Goal: Transaction & Acquisition: Purchase product/service

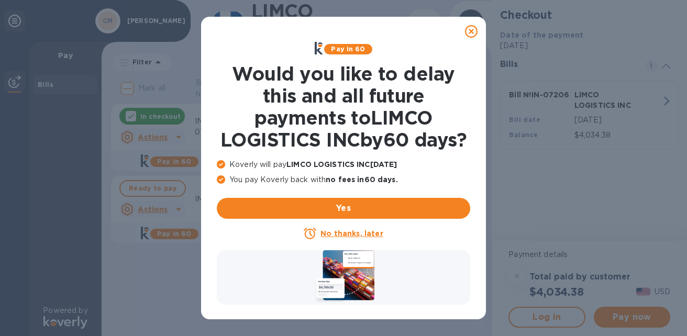
click at [347, 238] on u "No thanks, later" at bounding box center [351, 233] width 62 height 8
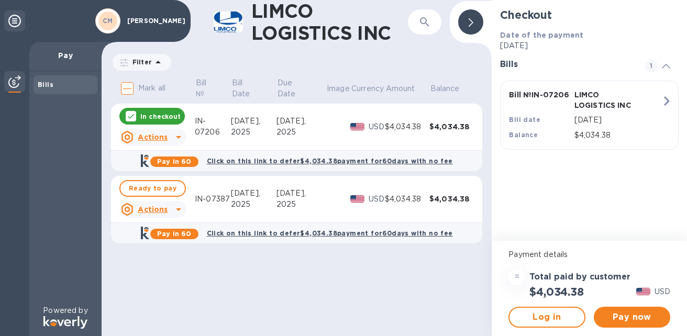
click at [308, 233] on b "Click on this link to defer $4,034.38 payment for 60 days with no fee" at bounding box center [330, 233] width 246 height 8
checkbox input "true"
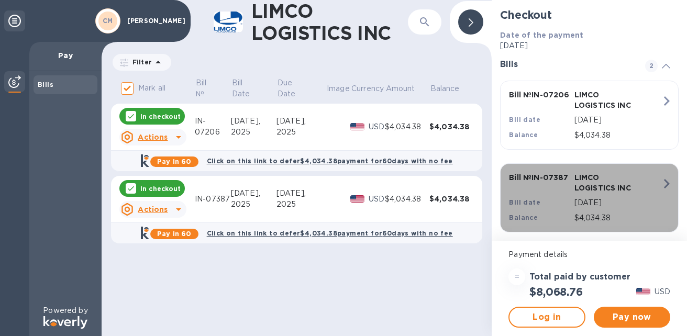
click at [662, 184] on icon "button" at bounding box center [666, 183] width 19 height 19
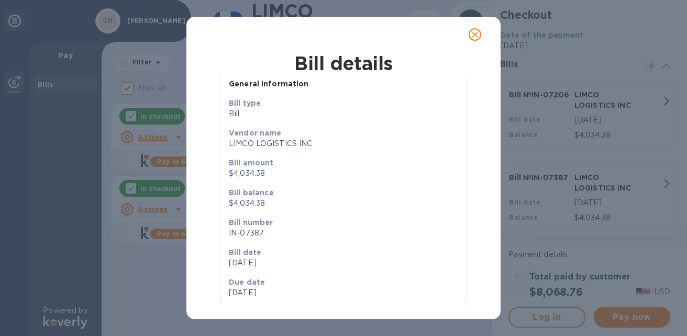
scroll to position [37, 0]
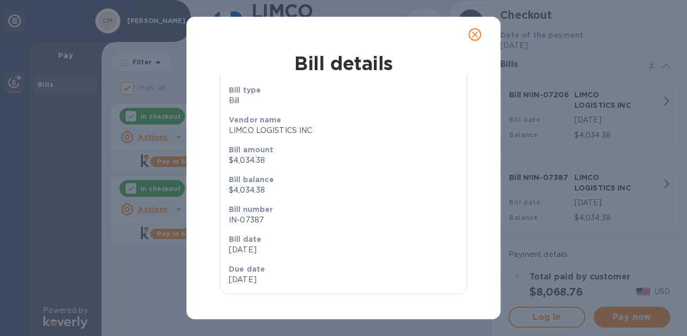
click at [472, 32] on icon "close" at bounding box center [475, 34] width 6 height 6
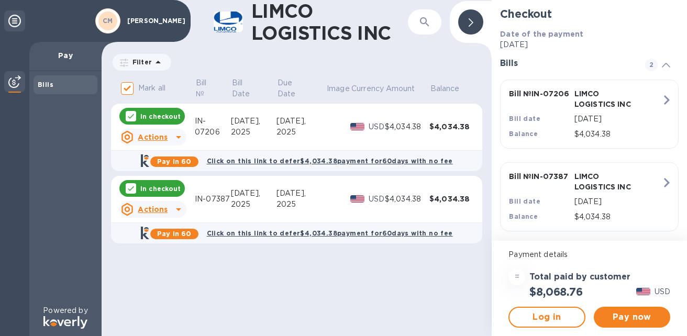
scroll to position [0, 0]
click at [321, 202] on div "2025" at bounding box center [300, 204] width 49 height 11
click at [180, 205] on icon at bounding box center [178, 209] width 13 height 13
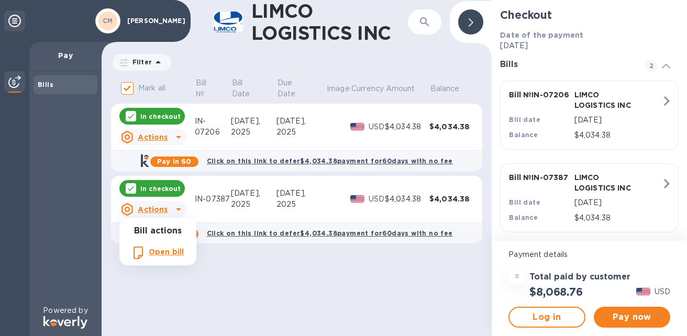
click at [252, 284] on div at bounding box center [343, 168] width 687 height 336
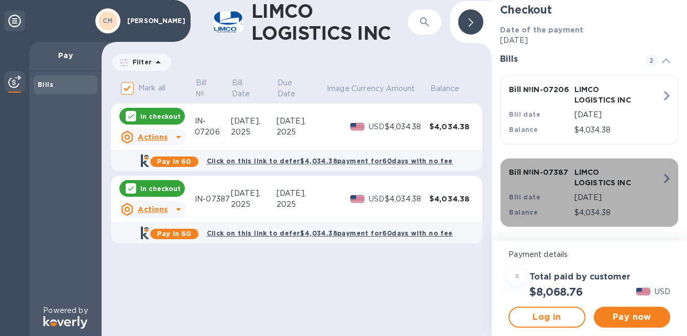
click at [606, 189] on div "LIMCO LOGISTICS INC" at bounding box center [604, 177] width 65 height 25
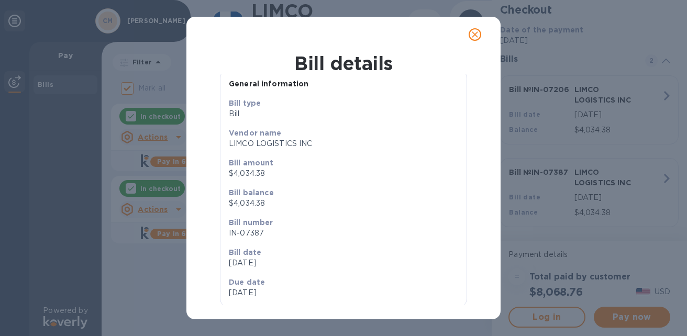
scroll to position [37, 0]
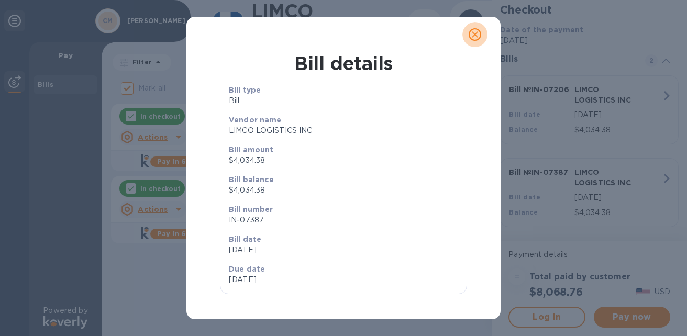
click at [470, 32] on icon "close" at bounding box center [474, 34] width 10 height 10
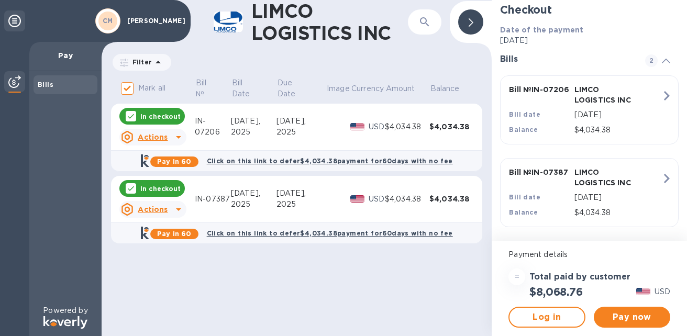
scroll to position [15, 0]
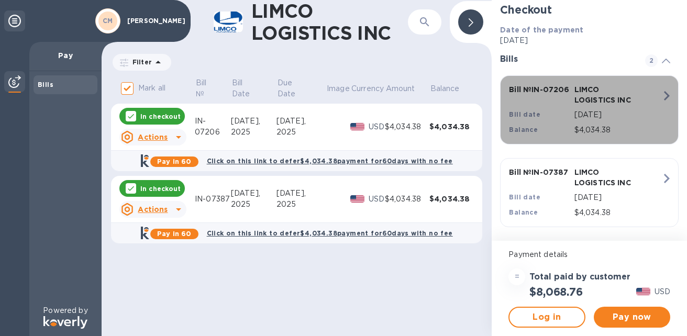
click at [612, 100] on p "LIMCO LOGISTICS INC" at bounding box center [604, 94] width 61 height 21
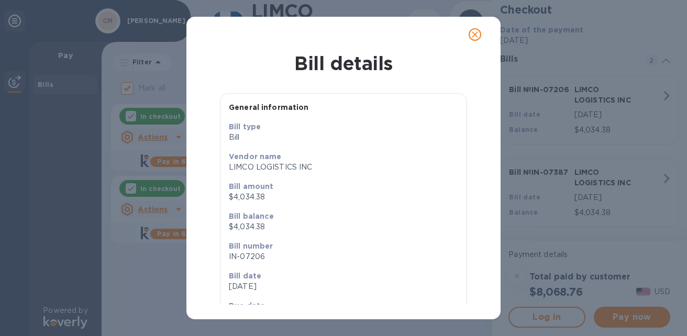
click at [477, 31] on icon "close" at bounding box center [474, 34] width 10 height 10
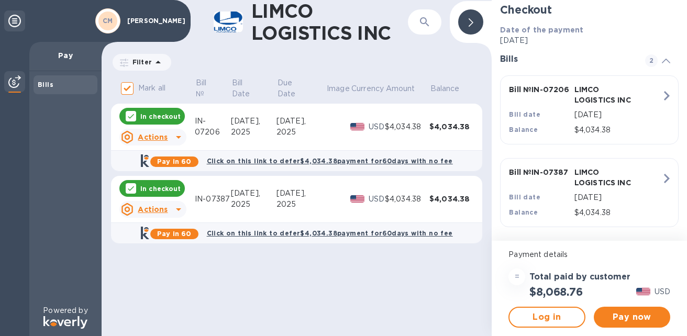
click at [440, 123] on div "$4,034.38" at bounding box center [451, 126] width 44 height 10
click at [378, 83] on p "Currency" at bounding box center [367, 88] width 32 height 11
click at [441, 92] on p "Balance" at bounding box center [444, 88] width 29 height 11
click at [372, 128] on p "USD" at bounding box center [376, 126] width 16 height 11
click at [371, 163] on b "Click on this link to defer $4,034.38 payment for 60 days with no fee" at bounding box center [330, 161] width 246 height 8
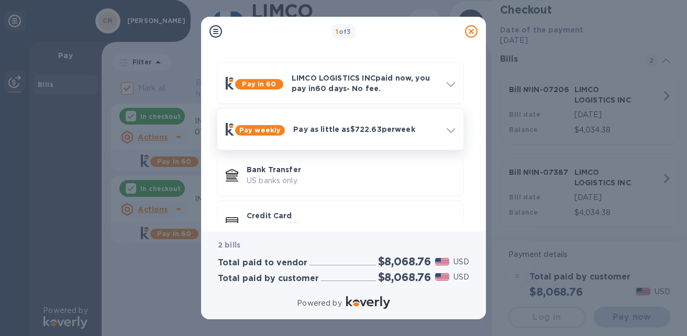
scroll to position [57, 0]
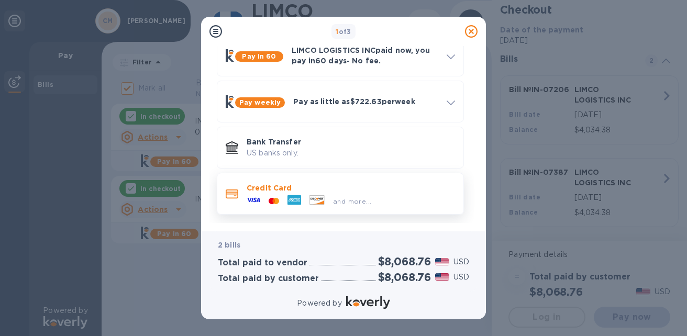
click at [391, 196] on div "and more..." at bounding box center [351, 199] width 208 height 12
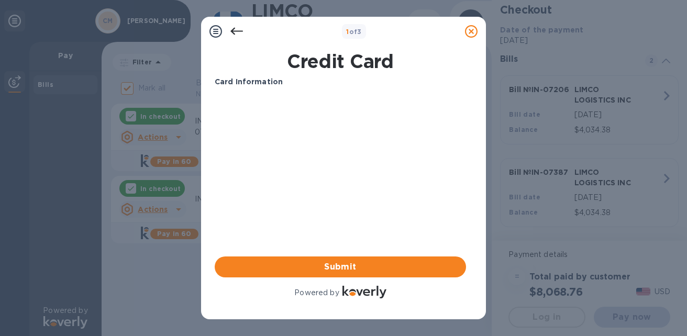
scroll to position [0, 0]
click at [350, 266] on span "Submit" at bounding box center [340, 267] width 234 height 13
click at [372, 270] on span "Submit" at bounding box center [340, 267] width 234 height 13
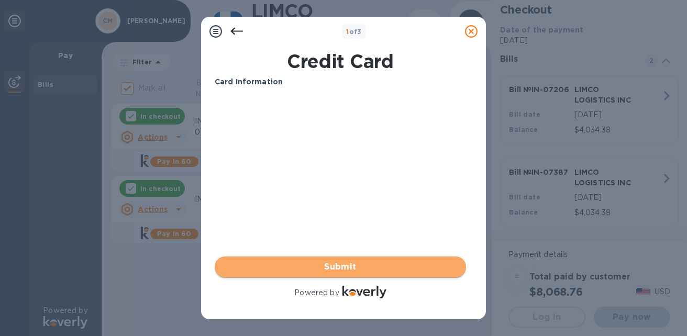
click at [354, 268] on span "Submit" at bounding box center [340, 267] width 234 height 13
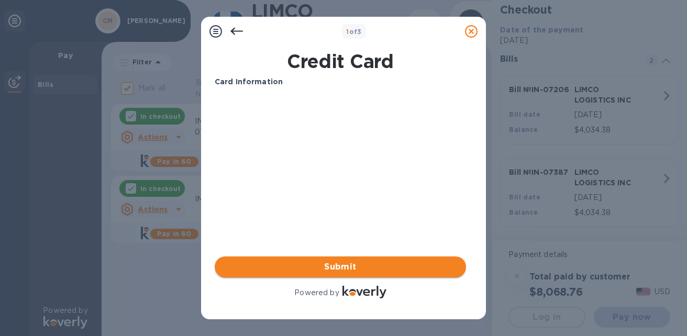
click at [354, 268] on span "Submit" at bounding box center [340, 267] width 234 height 13
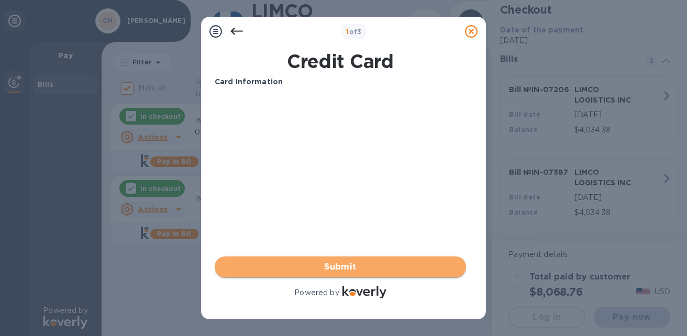
click at [355, 263] on span "Submit" at bounding box center [340, 267] width 234 height 13
click at [357, 263] on span "Submit" at bounding box center [340, 267] width 234 height 13
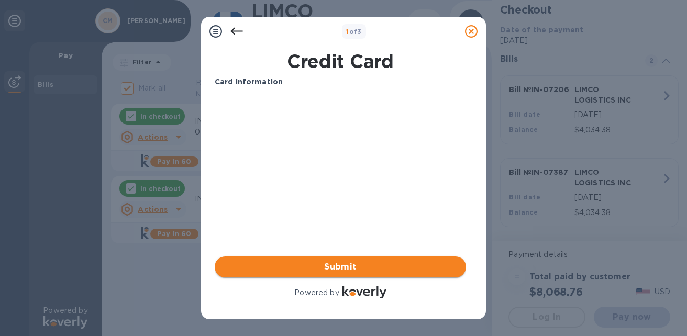
click at [357, 263] on span "Submit" at bounding box center [340, 267] width 234 height 13
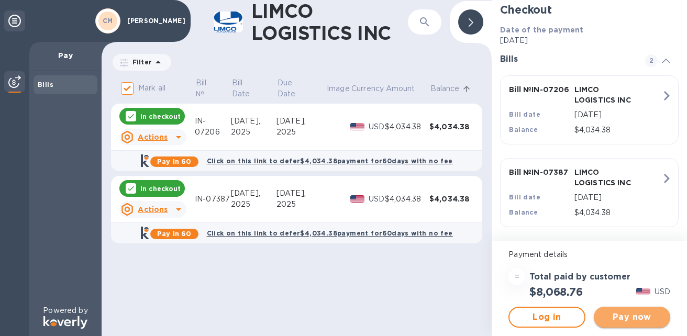
click at [629, 318] on span "Pay now" at bounding box center [632, 317] width 60 height 13
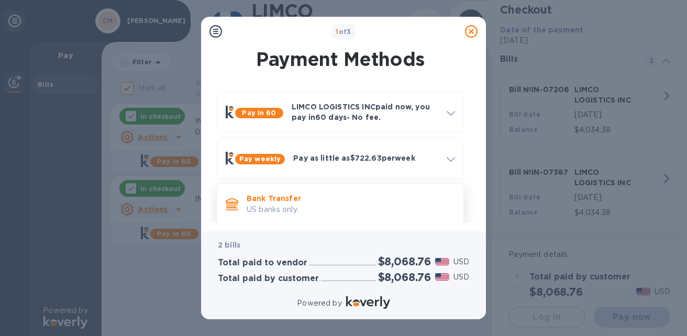
scroll to position [57, 0]
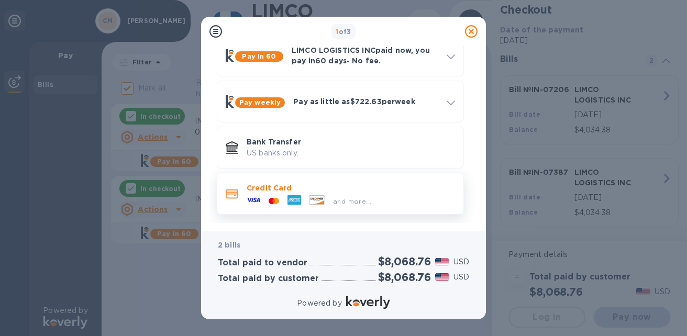
click at [259, 192] on p "Credit Card" at bounding box center [351, 188] width 208 height 10
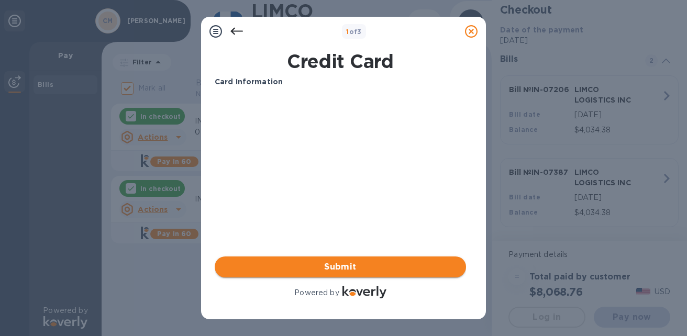
click at [349, 266] on span "Submit" at bounding box center [340, 267] width 234 height 13
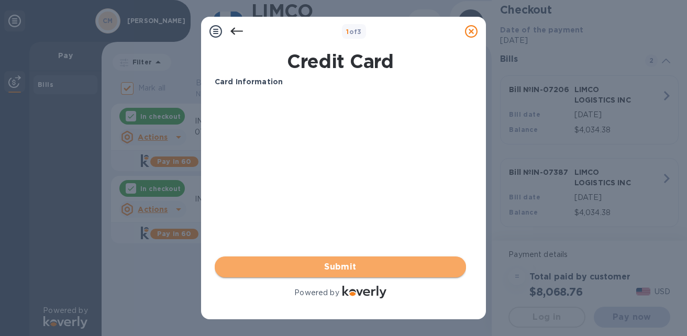
click at [349, 266] on span "Submit" at bounding box center [340, 267] width 234 height 13
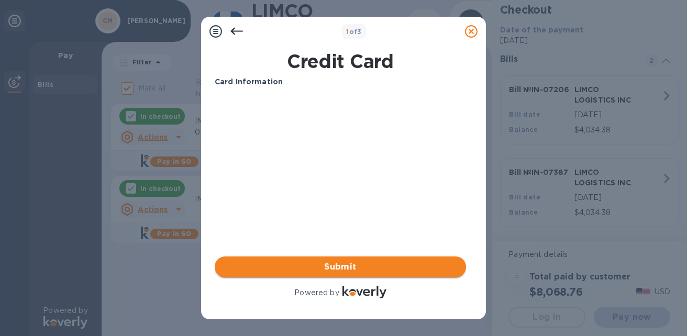
click at [349, 266] on span "Submit" at bounding box center [340, 267] width 234 height 13
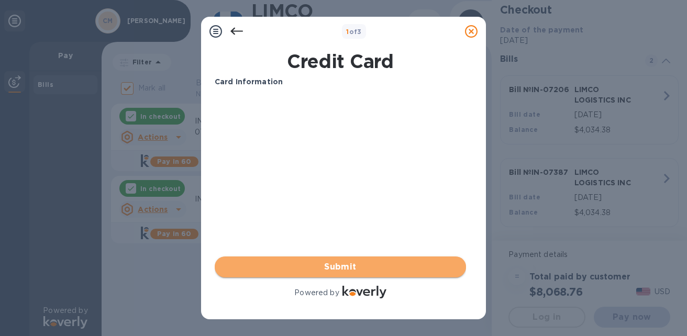
click at [349, 266] on span "Submit" at bounding box center [340, 267] width 234 height 13
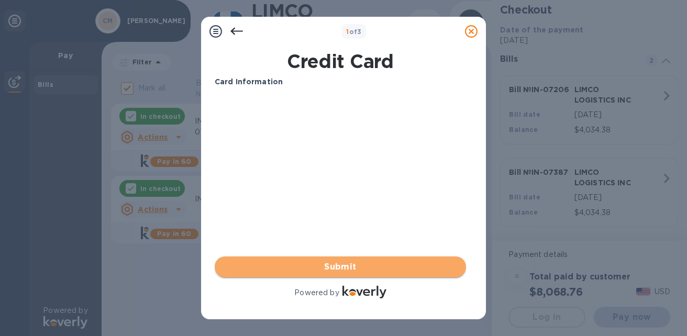
click at [349, 266] on span "Submit" at bounding box center [340, 267] width 234 height 13
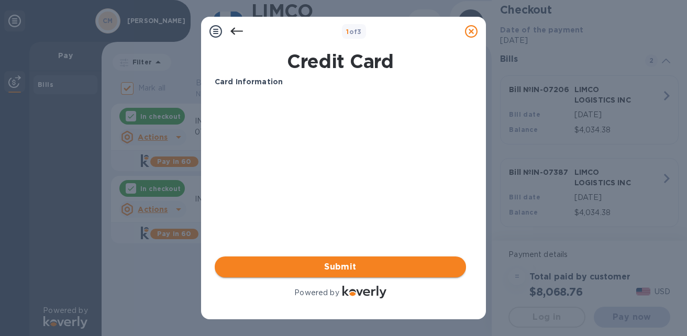
click at [349, 266] on span "Submit" at bounding box center [340, 267] width 234 height 13
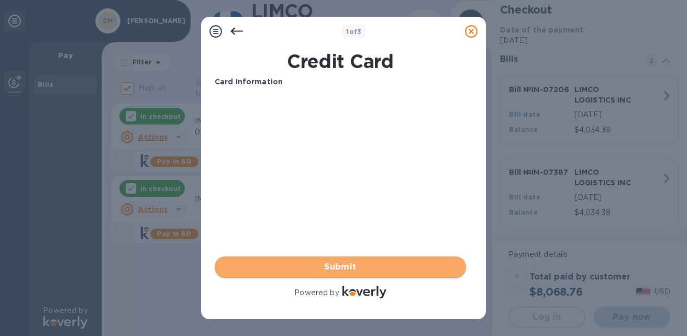
click at [349, 266] on span "Submit" at bounding box center [340, 267] width 234 height 13
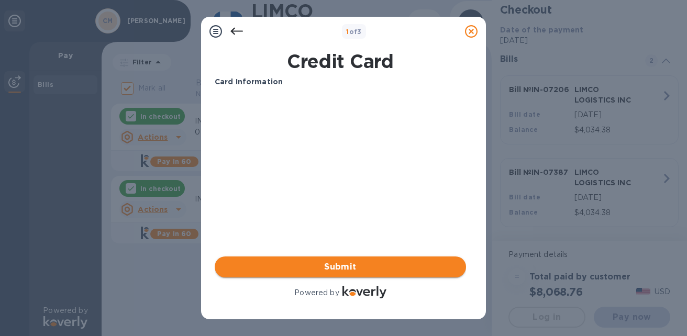
click at [319, 265] on span "Submit" at bounding box center [340, 267] width 234 height 13
click at [359, 29] on b "1 of 3" at bounding box center [354, 32] width 16 height 8
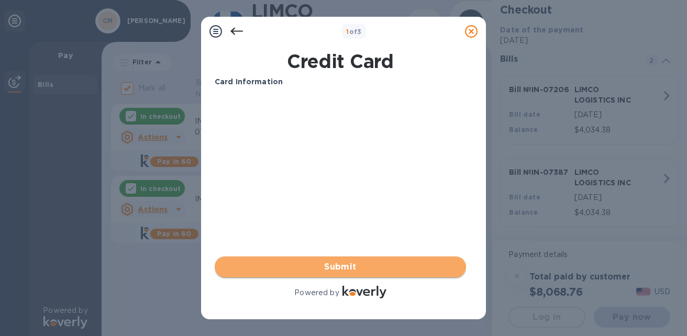
click at [341, 271] on span "Submit" at bounding box center [340, 267] width 234 height 13
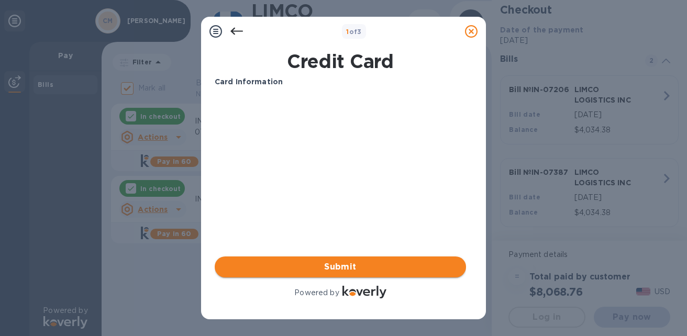
click at [341, 271] on span "Submit" at bounding box center [340, 267] width 234 height 13
click at [354, 268] on span "Submit" at bounding box center [340, 267] width 234 height 13
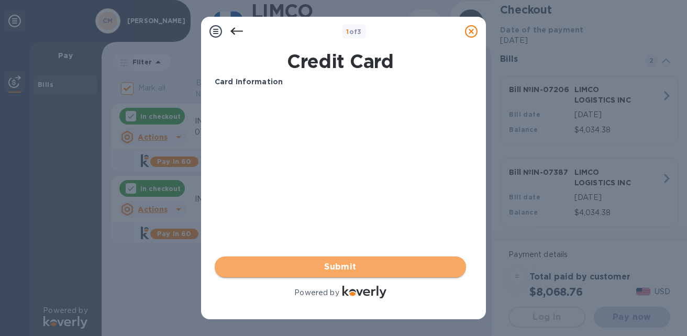
click at [354, 268] on span "Submit" at bounding box center [340, 267] width 234 height 13
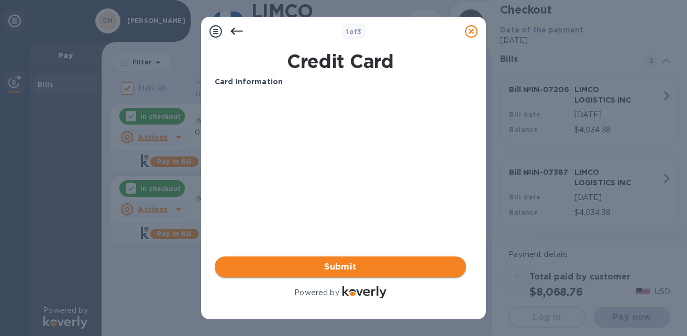
click at [354, 268] on span "Submit" at bounding box center [340, 267] width 234 height 13
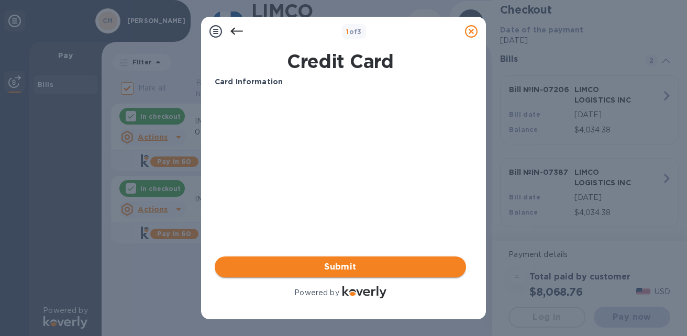
click at [350, 264] on span "Submit" at bounding box center [340, 267] width 234 height 13
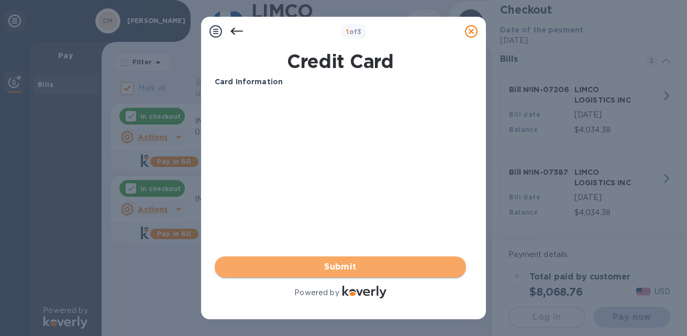
click at [350, 264] on span "Submit" at bounding box center [340, 267] width 234 height 13
